Goal: Complete application form: Complete application form

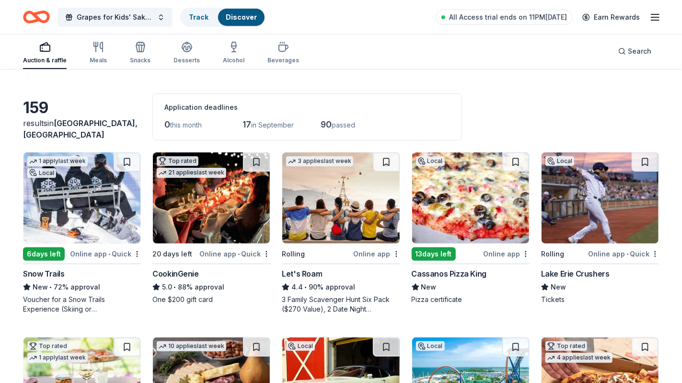
scroll to position [12, 0]
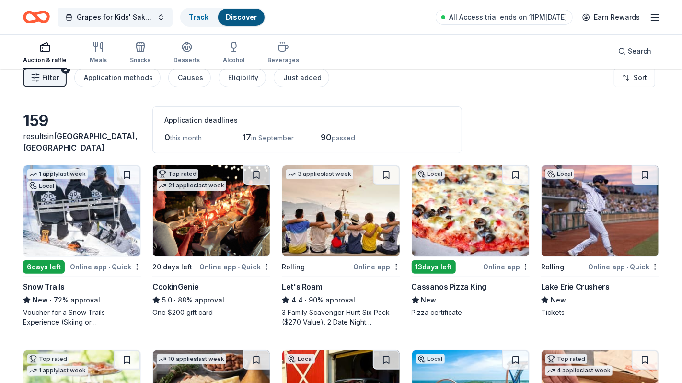
click at [111, 226] on img at bounding box center [81, 210] width 117 height 91
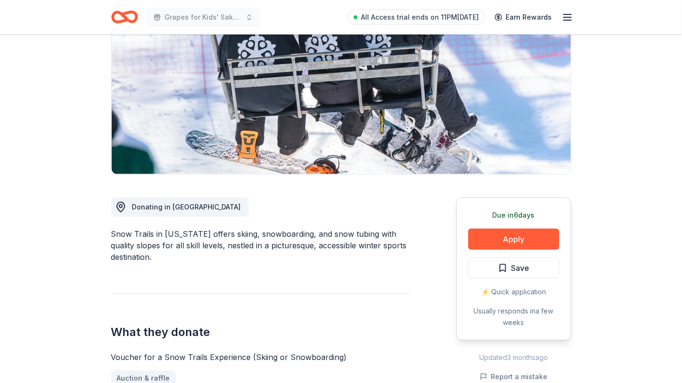
scroll to position [117, 0]
click at [499, 242] on button "Apply" at bounding box center [513, 239] width 91 height 21
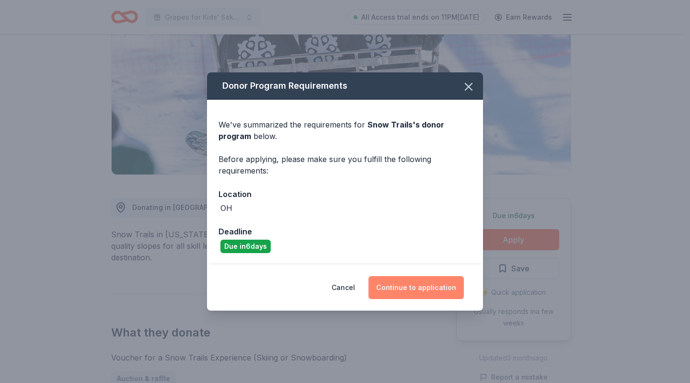
click at [425, 288] on button "Continue to application" at bounding box center [416, 287] width 95 height 23
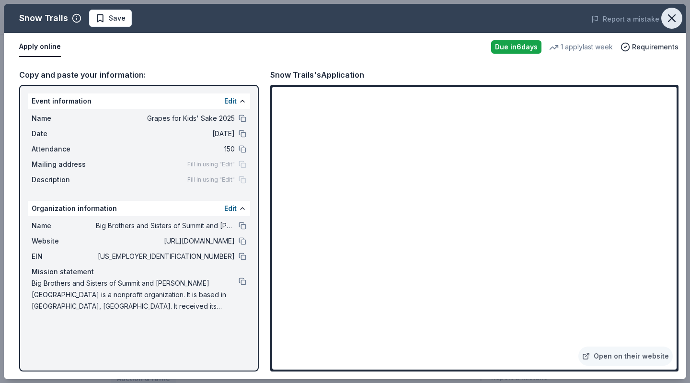
click at [674, 22] on icon "button" at bounding box center [671, 18] width 13 height 13
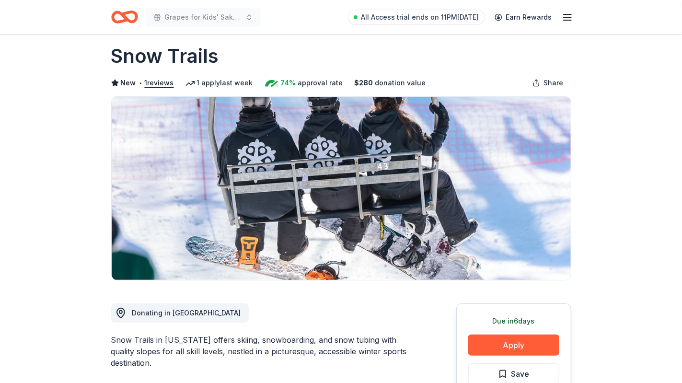
scroll to position [0, 0]
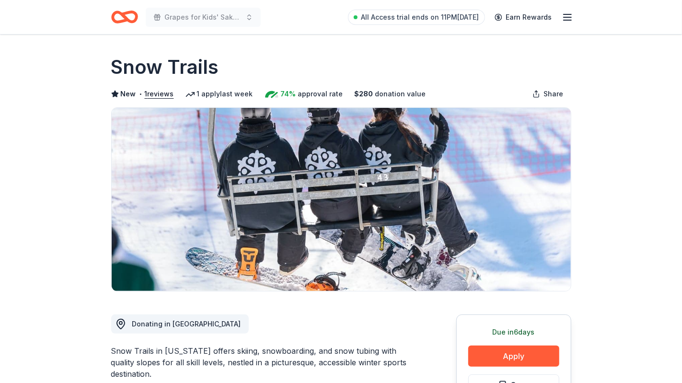
click at [468, 346] on button "Apply" at bounding box center [513, 356] width 91 height 21
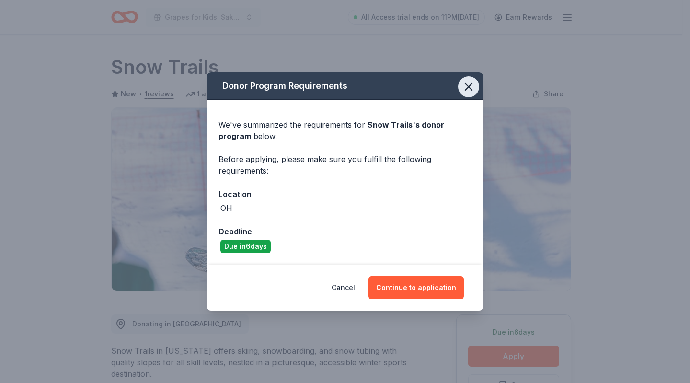
click at [466, 90] on icon "button" at bounding box center [469, 86] width 7 height 7
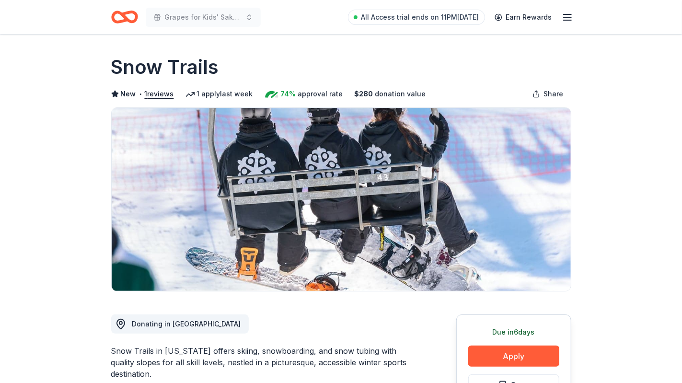
click at [126, 18] on icon "Home" at bounding box center [128, 17] width 15 height 10
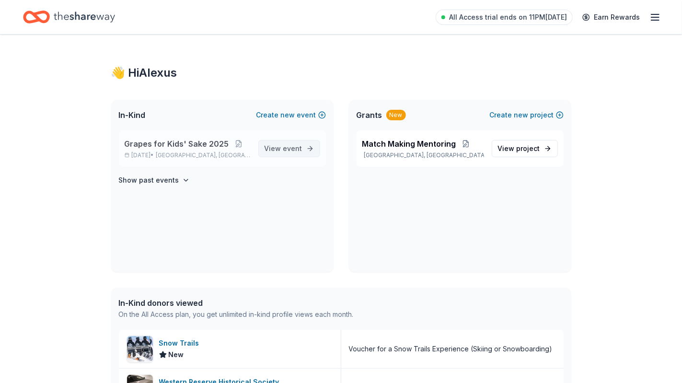
click at [290, 153] on span "View event" at bounding box center [284, 149] width 38 height 12
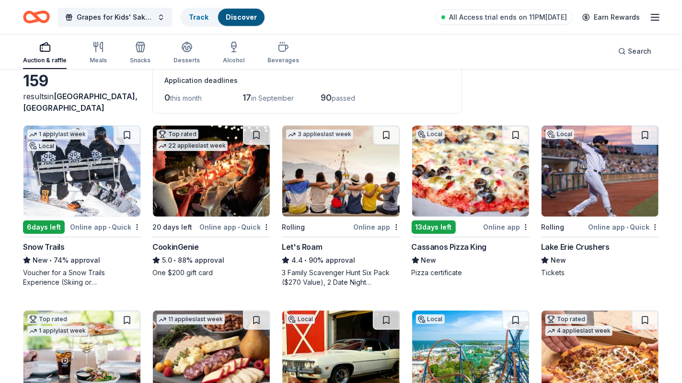
scroll to position [50, 0]
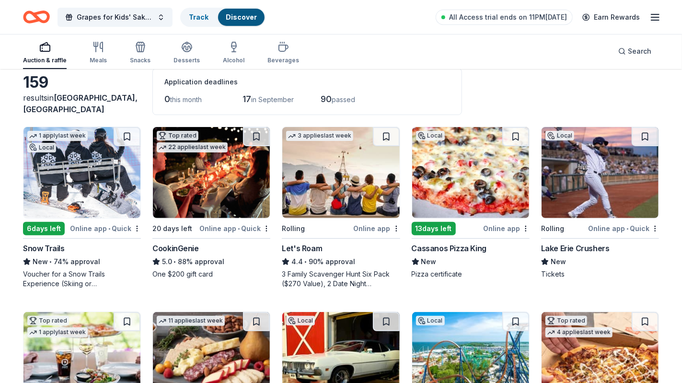
click at [235, 209] on img at bounding box center [211, 172] width 117 height 91
click at [475, 184] on img at bounding box center [470, 172] width 117 height 91
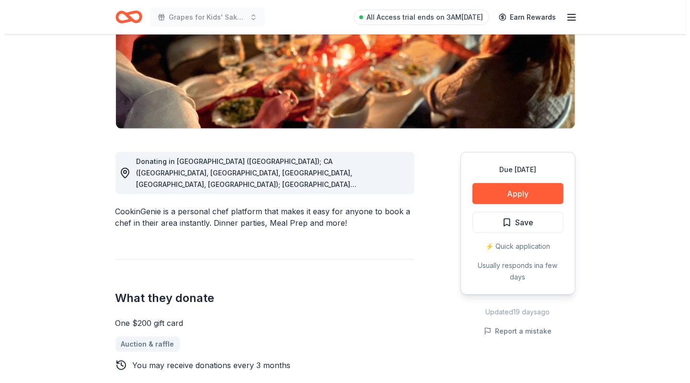
scroll to position [164, 0]
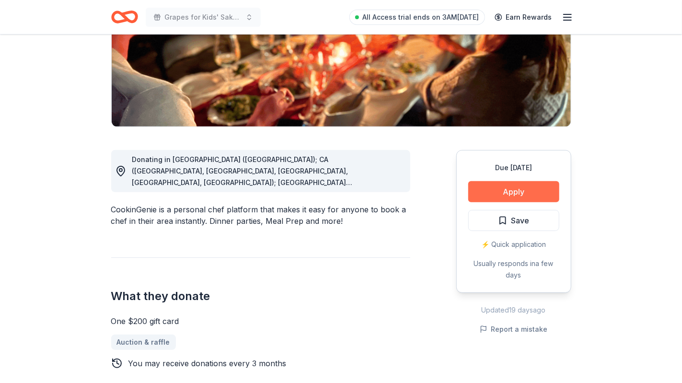
click at [510, 194] on button "Apply" at bounding box center [513, 191] width 91 height 21
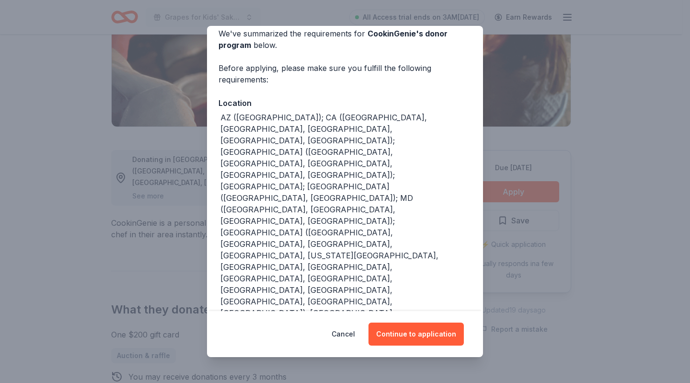
scroll to position [44, 0]
click at [423, 333] on button "Continue to application" at bounding box center [416, 334] width 95 height 23
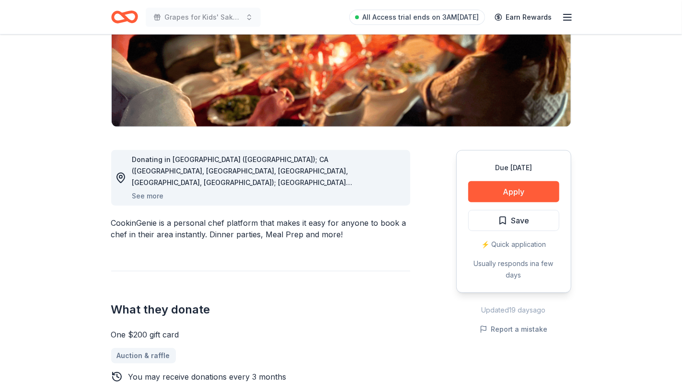
click at [423, 333] on button "Continue to application" at bounding box center [408, 327] width 91 height 22
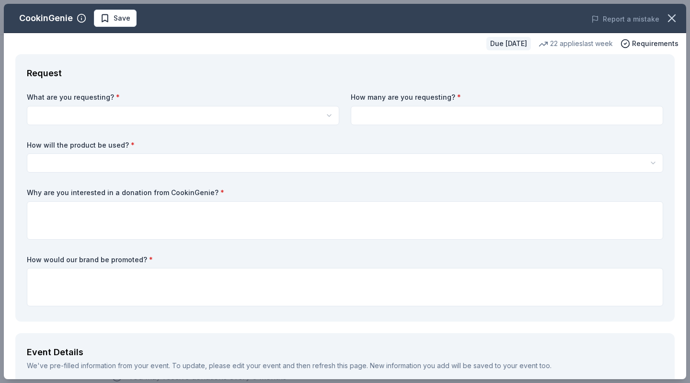
scroll to position [0, 0]
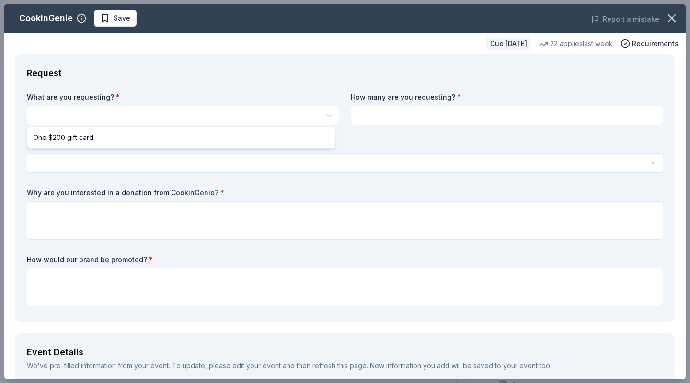
click at [246, 109] on html "Grapes for Kids' Sake 2025 All Access trial ends on 3AM, 9/2 Earn Rewards Due i…" at bounding box center [345, 191] width 690 height 383
select select "One $200 gift card"
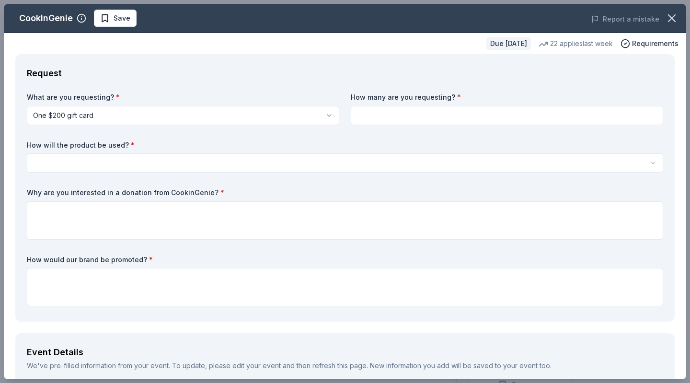
click at [373, 116] on input at bounding box center [507, 115] width 313 height 19
type input "2"
type input "3"
type input "2"
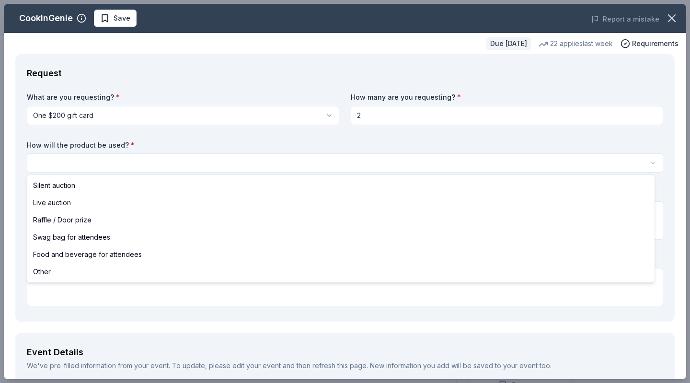
click at [313, 154] on html "Grapes for Kids' Sake 2025 All Access trial ends on 3AM, 9/2 Earn Rewards Due i…" at bounding box center [345, 191] width 690 height 383
select select "silentAuction"
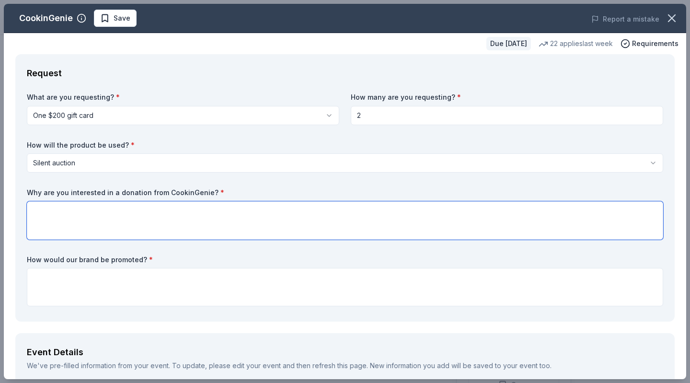
click at [229, 220] on textarea at bounding box center [345, 220] width 637 height 38
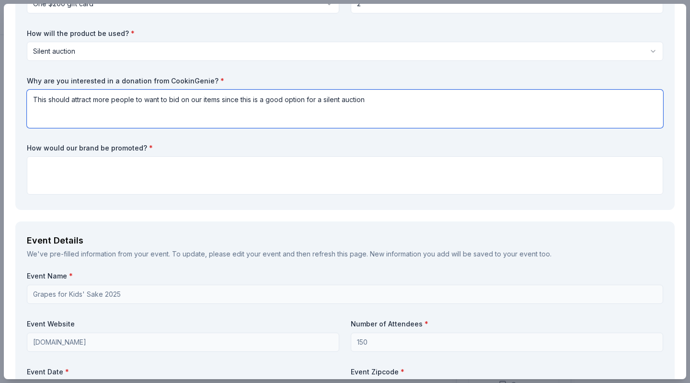
scroll to position [113, 0]
type textarea "This should attract more people to want to bid on our items since this is a goo…"
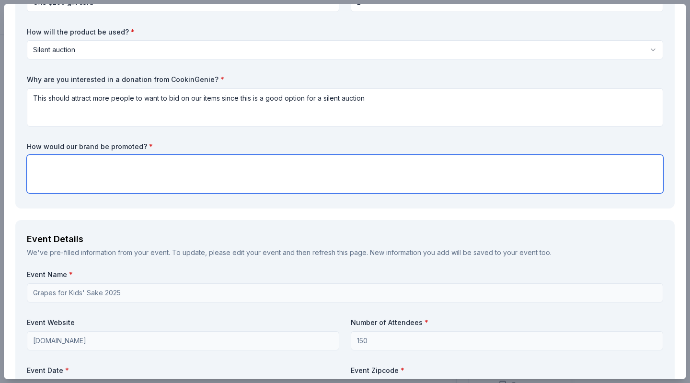
click at [281, 166] on textarea at bounding box center [345, 174] width 637 height 38
type textarea "w"
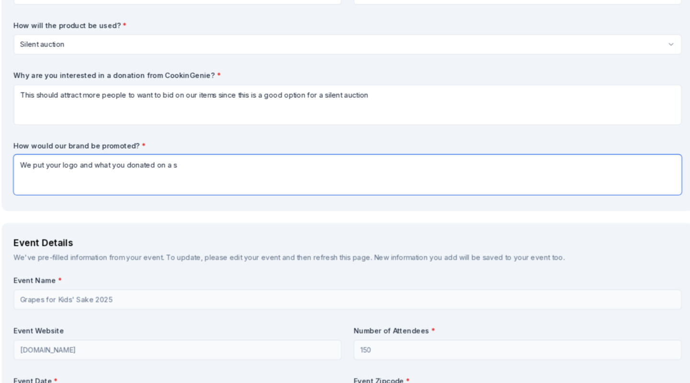
scroll to position [0, 0]
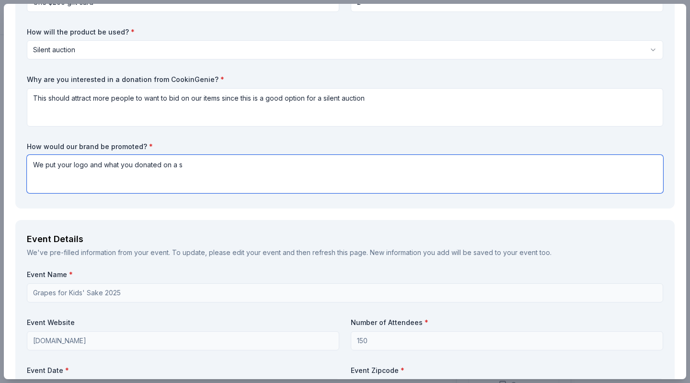
click at [426, 170] on textarea "We put your logo and what you donated on a s" at bounding box center [345, 174] width 637 height 38
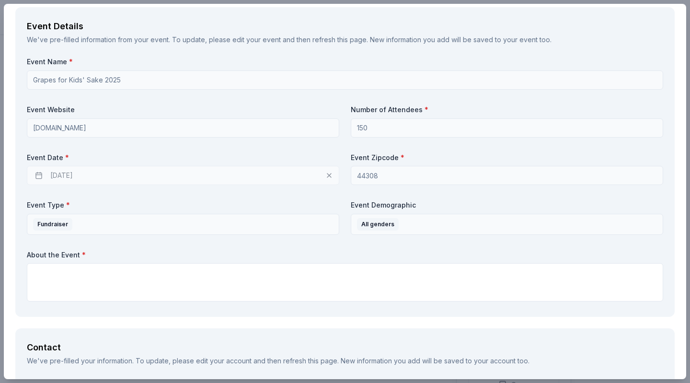
scroll to position [327, 0]
type textarea "We put your logo and what you donated on a sign in front of your donation to le…"
click at [109, 176] on div "09/26/2025" at bounding box center [183, 174] width 313 height 19
click at [323, 173] on div "09/26/2025" at bounding box center [183, 174] width 313 height 19
click at [324, 176] on div "09/26/2025" at bounding box center [183, 174] width 313 height 19
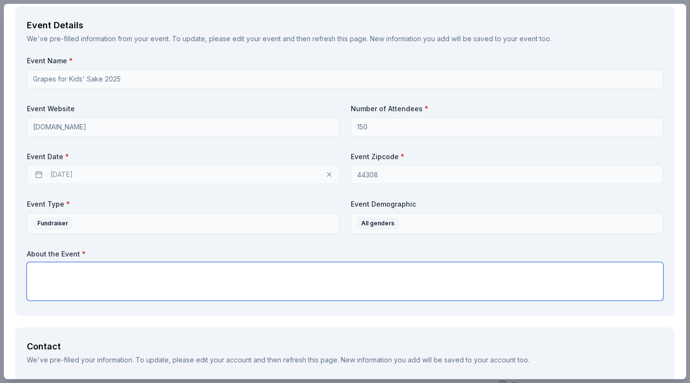
click at [220, 275] on textarea at bounding box center [345, 281] width 637 height 38
paste textarea "Hello! My name is Alexus Miller. I am with Big Brothers Big Sisters of Summit M…"
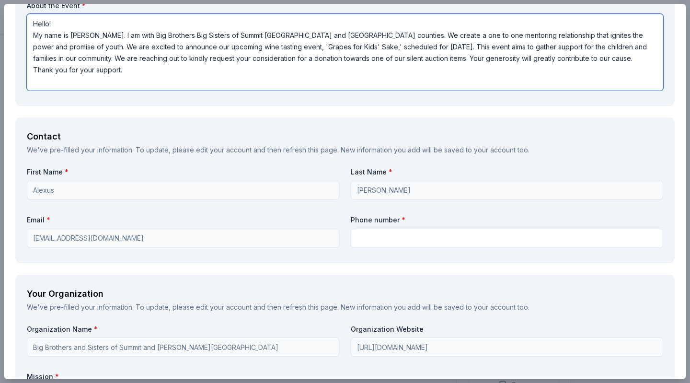
scroll to position [579, 0]
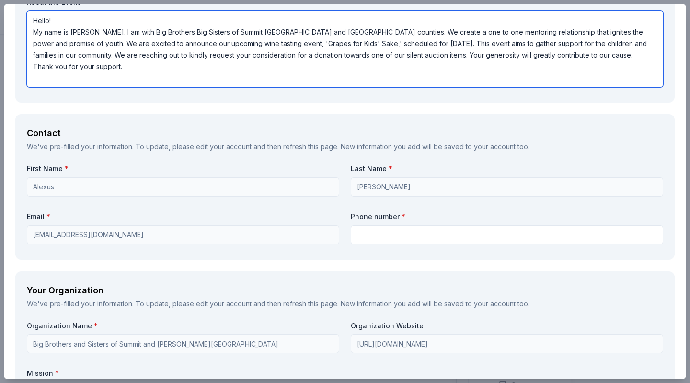
type textarea "Hello! My name is Alexus Miller. I am with Big Brothers Big Sisters of Summit M…"
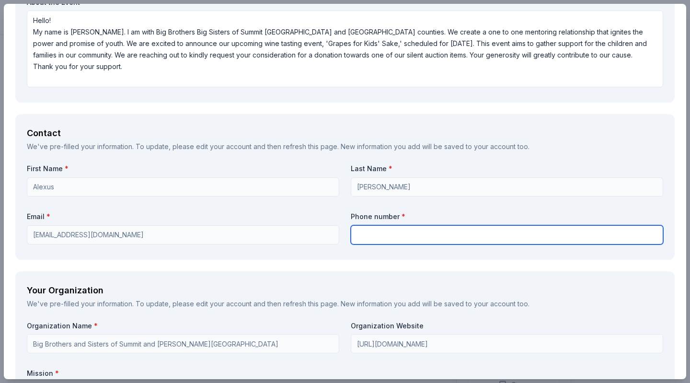
click at [370, 232] on input "text" at bounding box center [507, 234] width 313 height 19
type input "3305984605"
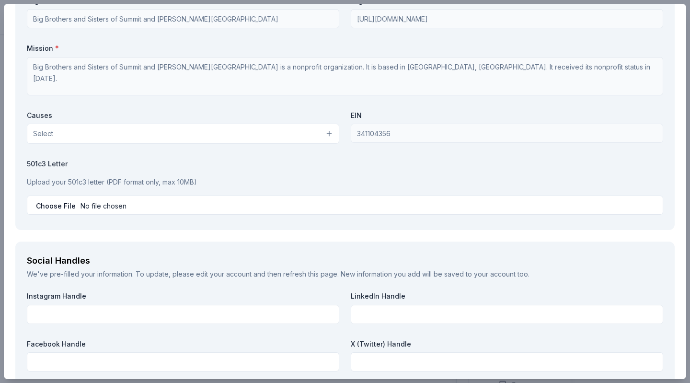
scroll to position [904, 0]
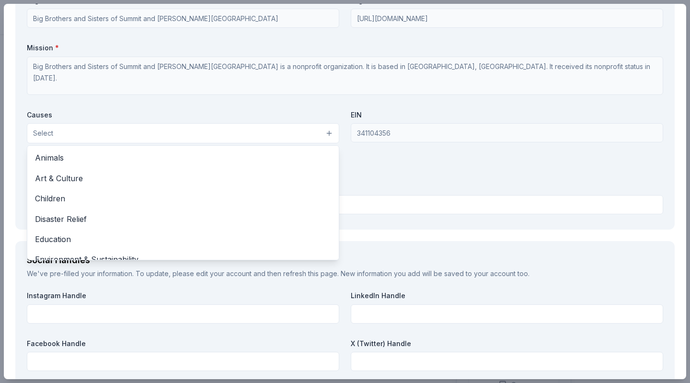
click at [313, 131] on button "Select" at bounding box center [183, 133] width 313 height 20
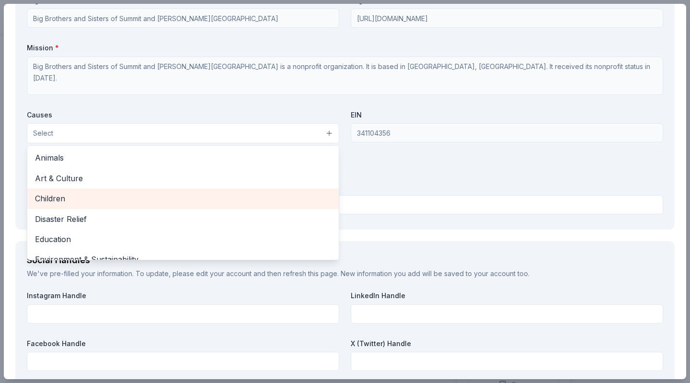
click at [198, 192] on span "Children" at bounding box center [183, 198] width 296 height 12
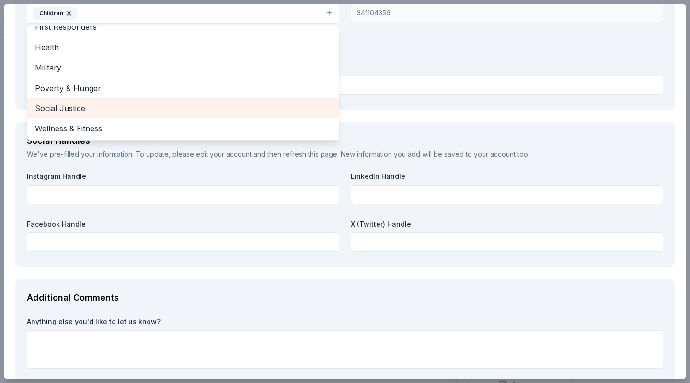
scroll to position [1026, 0]
click at [224, 106] on span "Social Justice" at bounding box center [183, 107] width 296 height 12
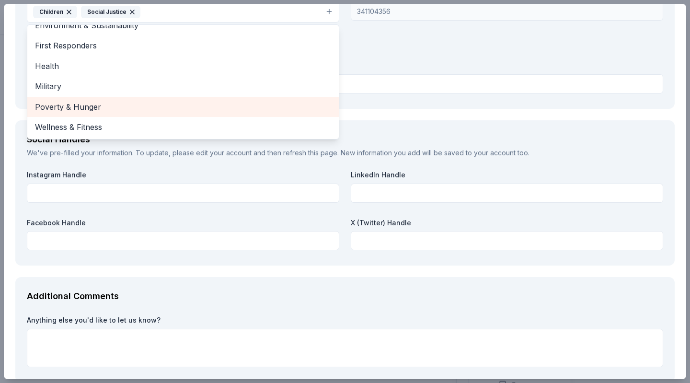
scroll to position [93, 0]
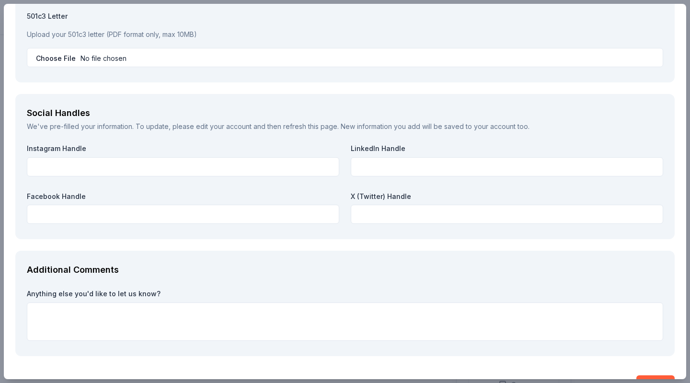
scroll to position [1053, 0]
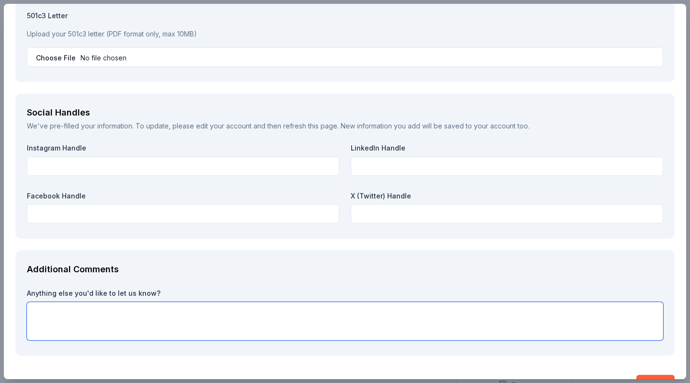
click at [376, 304] on textarea at bounding box center [345, 321] width 637 height 38
paste textarea "Hello! My name is Alexus Miller. I am with Big Brothers Big Sisters of Summit M…"
type textarea "Hello! My name is Alexus Miller. I am with Big Brothers Big Sisters of Summit M…"
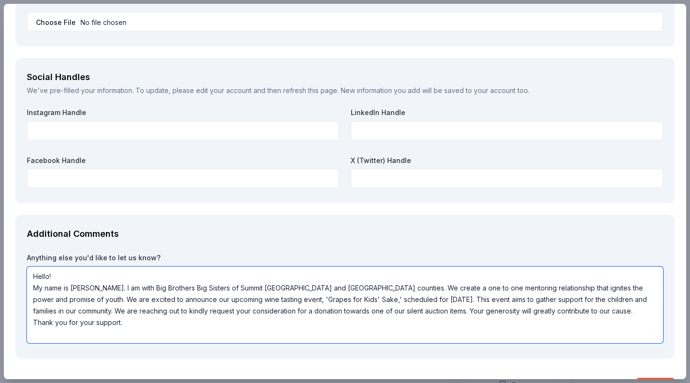
scroll to position [1088, 0]
drag, startPoint x: 31, startPoint y: 273, endPoint x: 127, endPoint y: 326, distance: 109.7
click at [127, 326] on textarea "Hello! My name is Alexus Miller. I am with Big Brothers Big Sisters of Summit M…" at bounding box center [345, 305] width 637 height 77
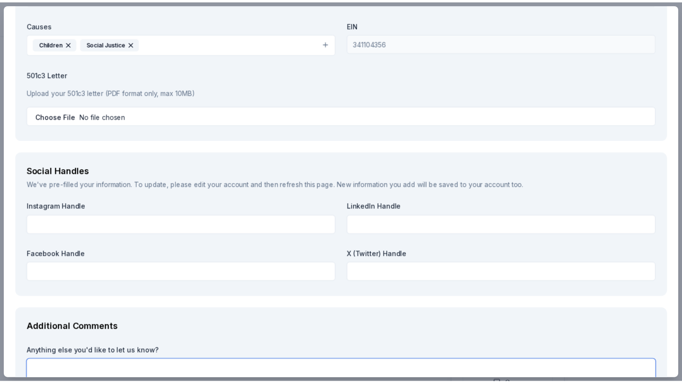
scroll to position [1077, 0]
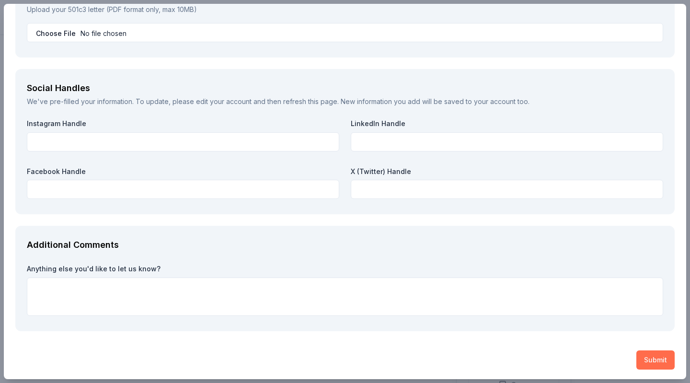
click at [650, 359] on button "Submit" at bounding box center [656, 359] width 38 height 19
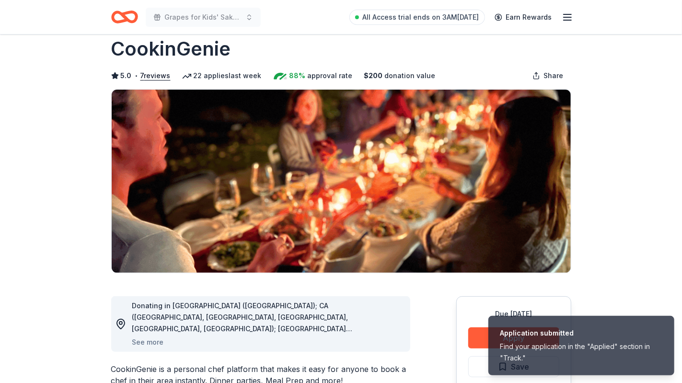
scroll to position [0, 0]
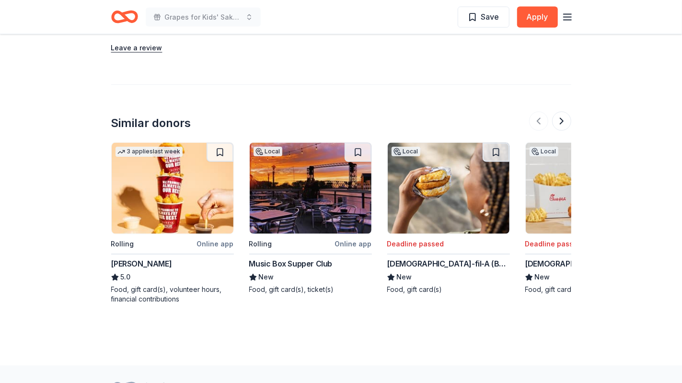
scroll to position [848, 0]
